Goal: Information Seeking & Learning: Understand process/instructions

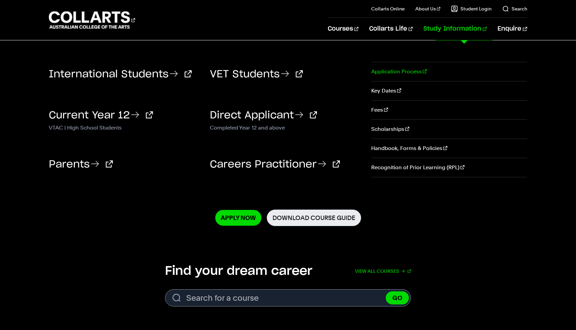
click at [405, 72] on link "Application Process" at bounding box center [449, 71] width 156 height 19
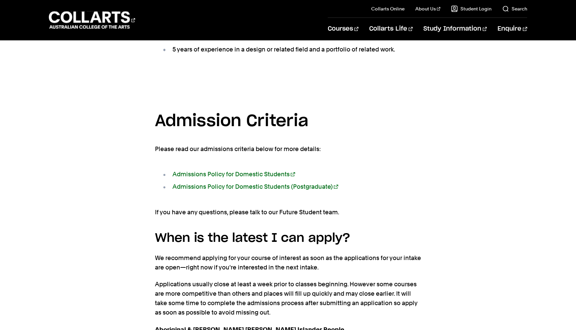
scroll to position [1025, 0]
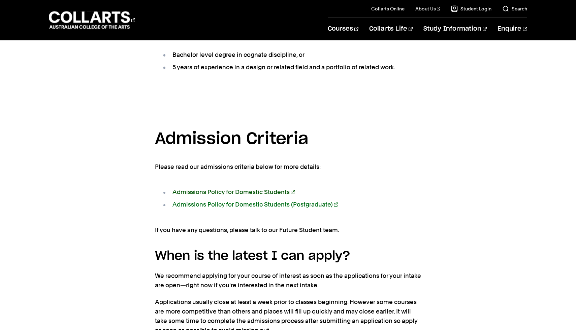
click at [257, 189] on link "Admissions Policy for Domestic Students" at bounding box center [233, 192] width 123 height 7
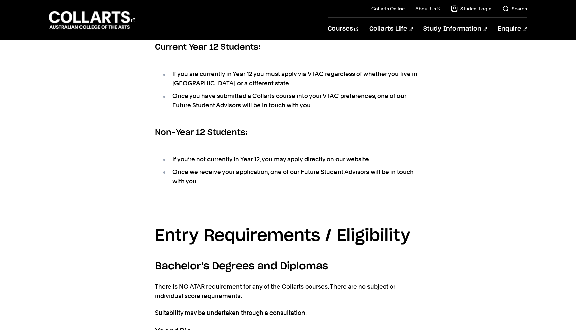
scroll to position [0, 0]
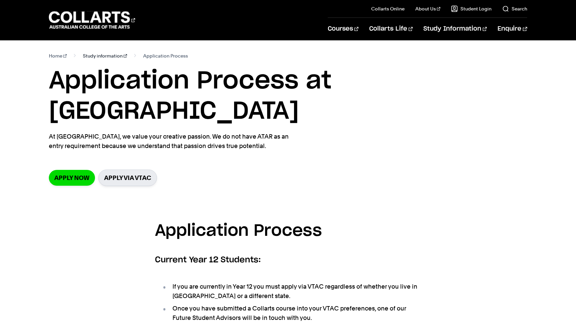
click at [91, 56] on link "Study information" at bounding box center [105, 55] width 44 height 9
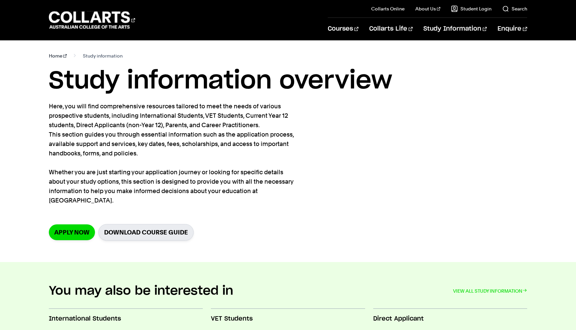
click at [60, 57] on link "Home" at bounding box center [58, 55] width 18 height 9
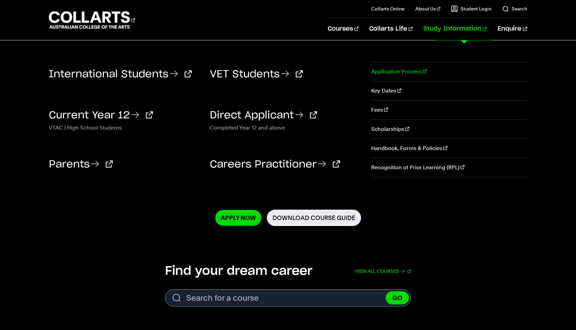
click at [393, 73] on link "Application Process" at bounding box center [449, 71] width 156 height 19
